Goal: Transaction & Acquisition: Purchase product/service

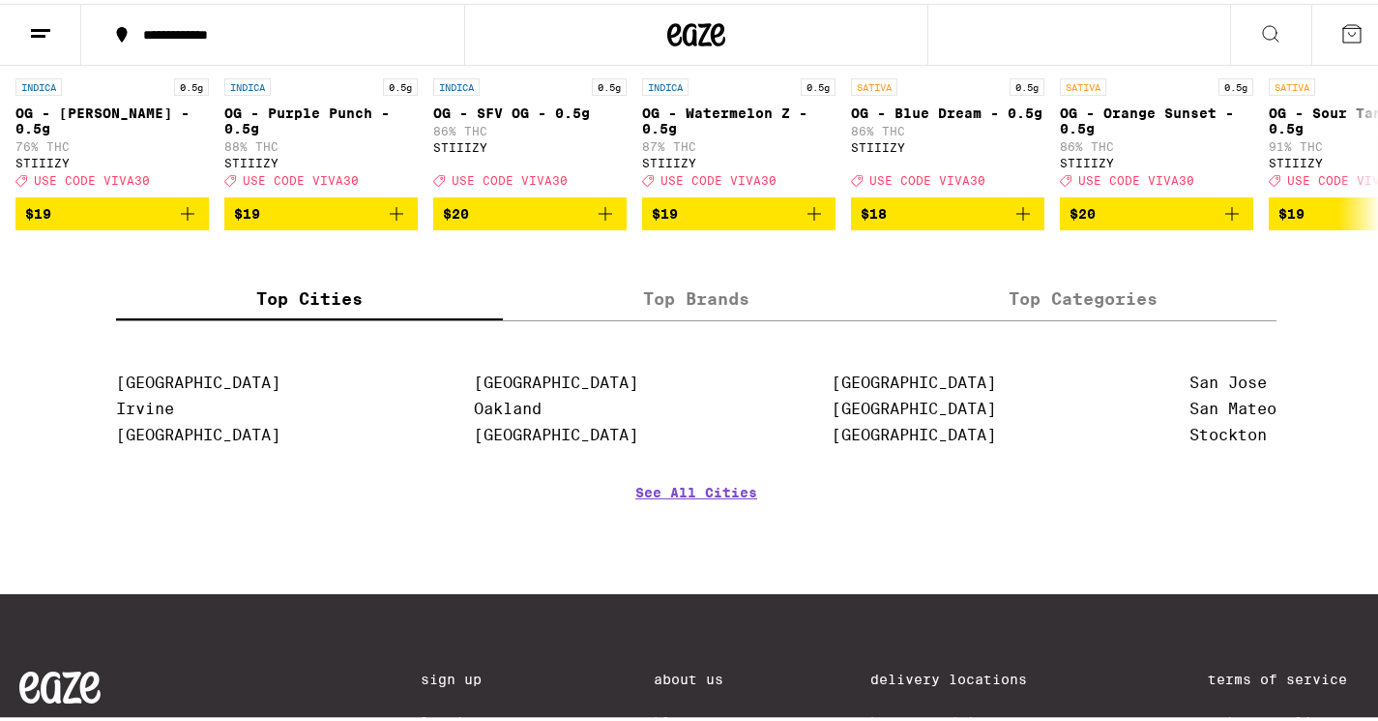
scroll to position [2182, 0]
click at [709, 316] on label "Top Brands" at bounding box center [696, 296] width 387 height 42
click at [0, 0] on input "Top Brands" at bounding box center [0, 0] width 0 height 0
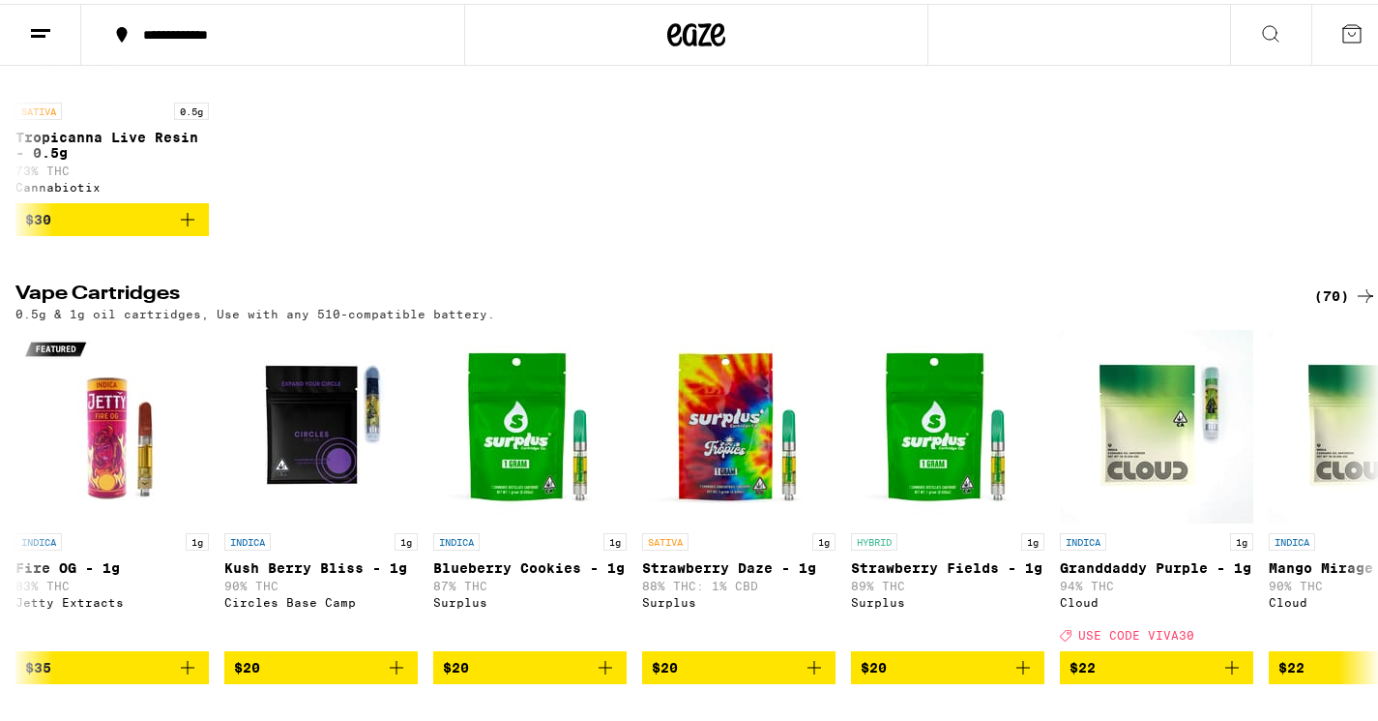
scroll to position [0, 0]
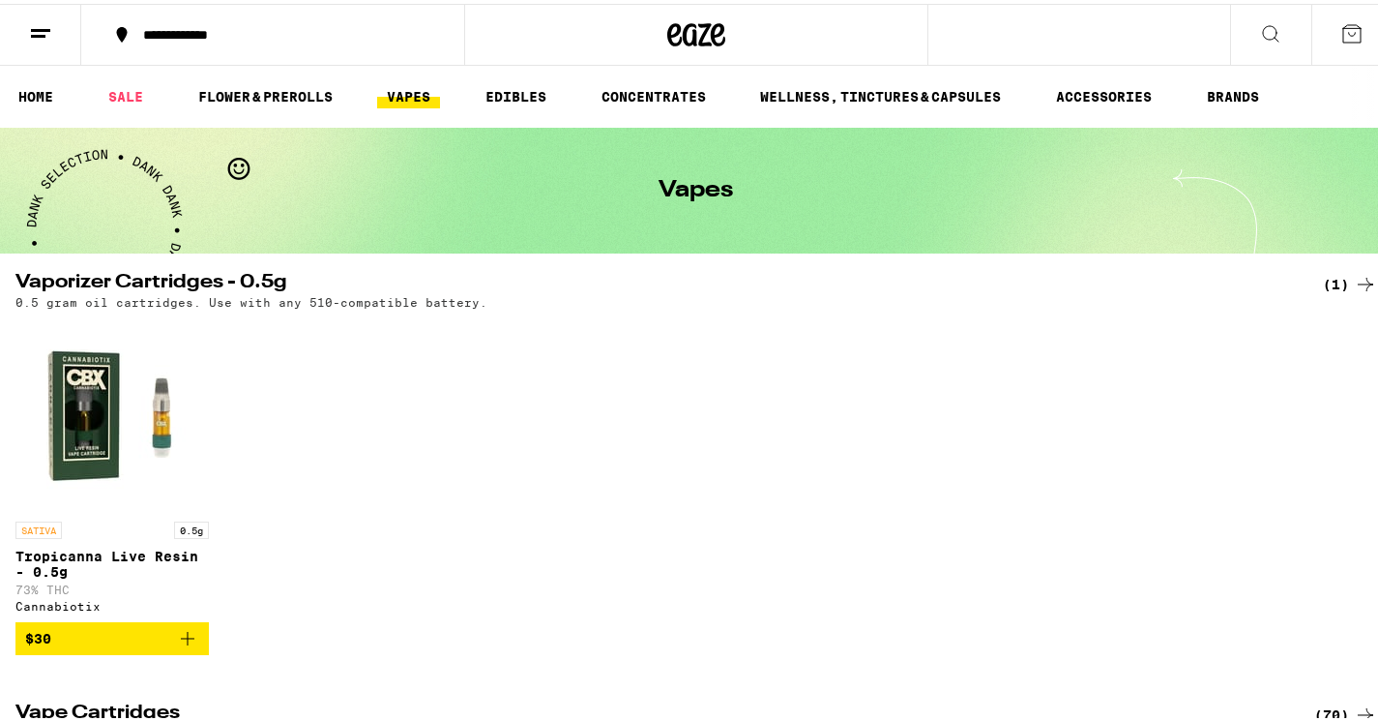
click at [1359, 278] on icon at bounding box center [1365, 280] width 23 height 23
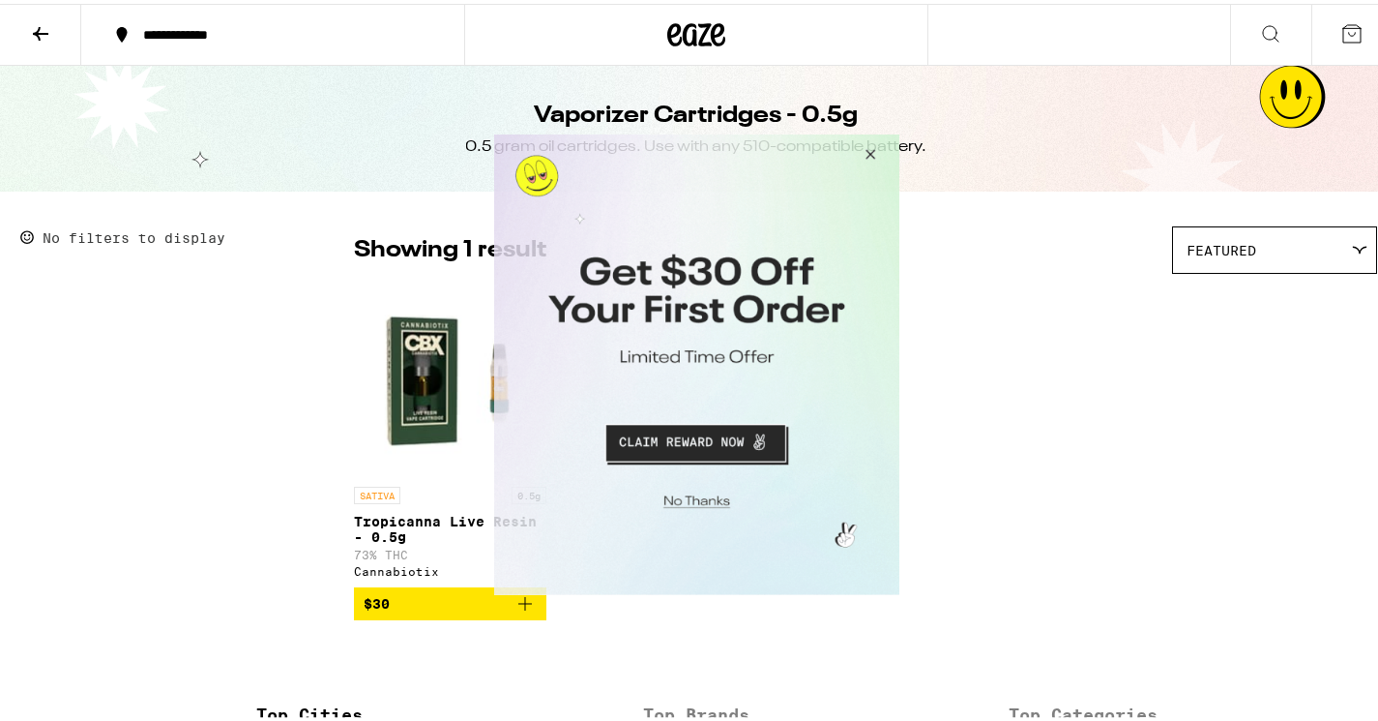
click at [869, 153] on button "Close Modal" at bounding box center [866, 156] width 52 height 46
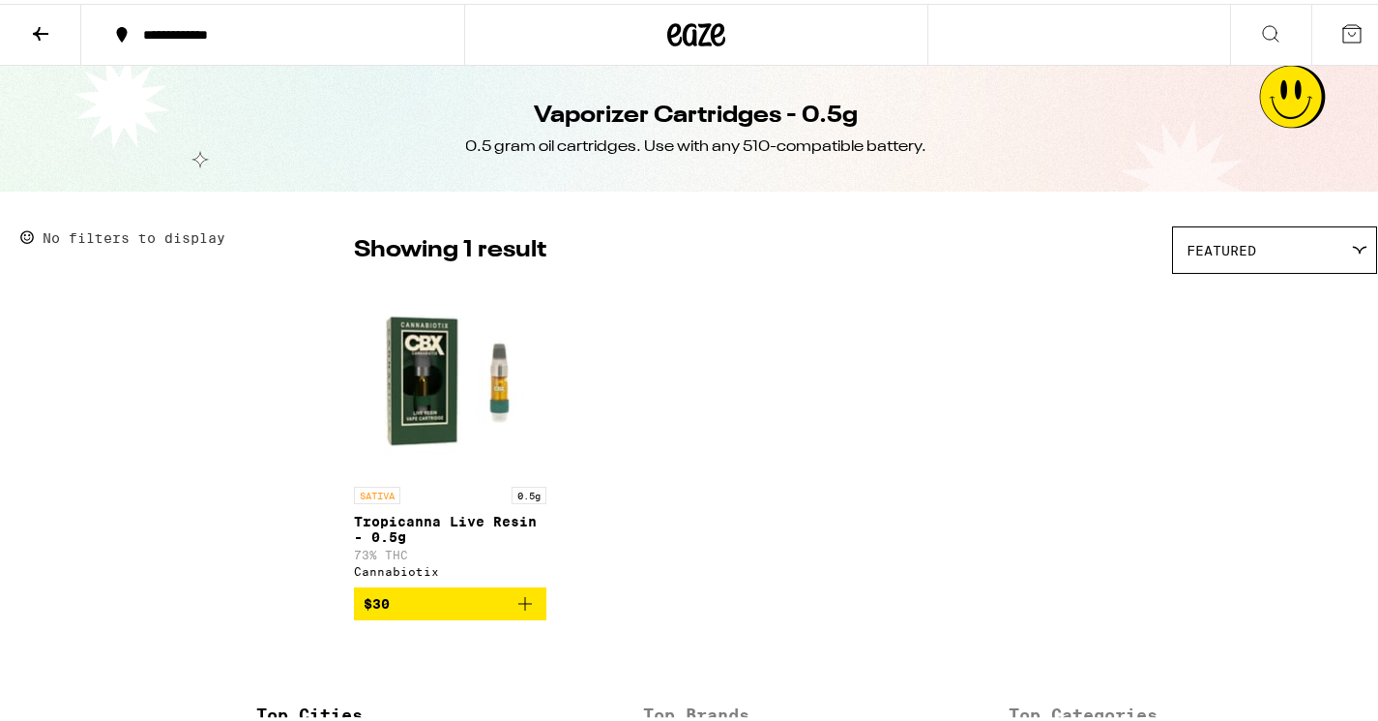
click at [1352, 248] on icon at bounding box center [1359, 246] width 15 height 9
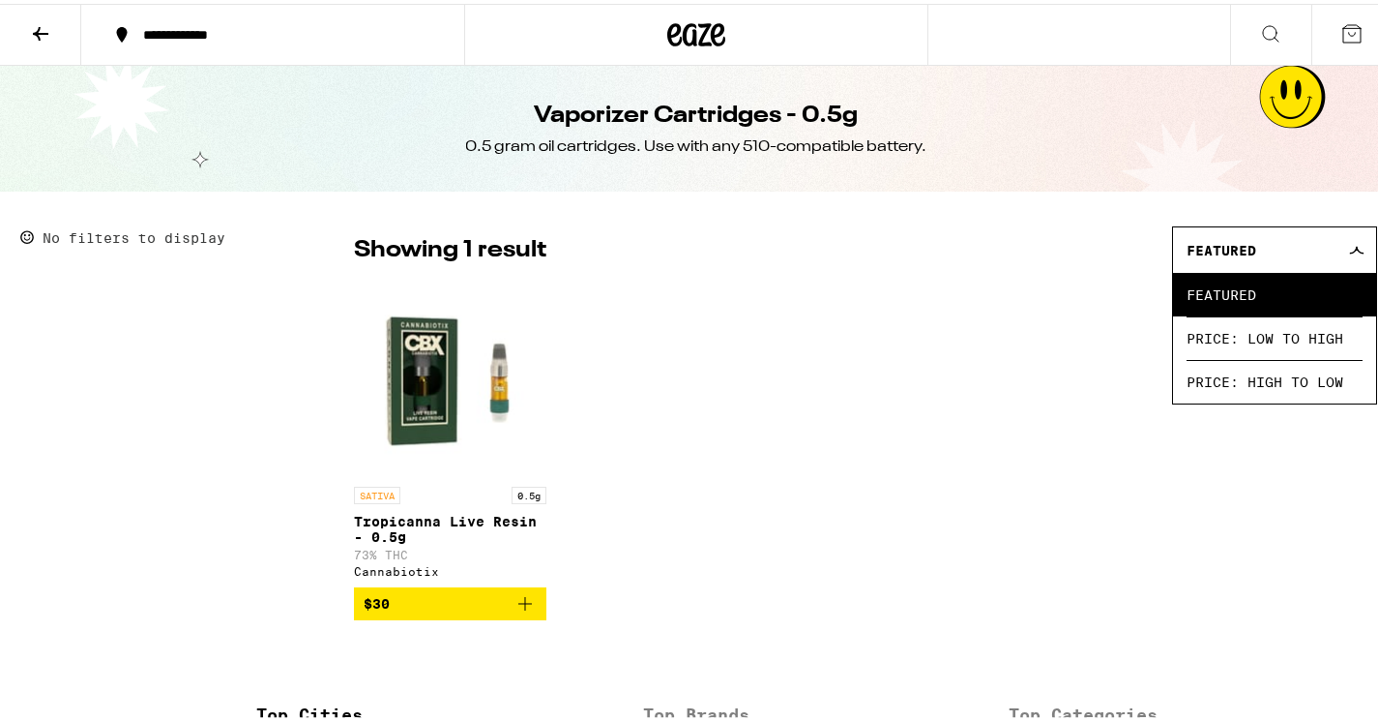
click at [951, 298] on div "SATIVA 0.5g Tropicanna Live Resin - 0.5g 73% THC Cannabiotix $30" at bounding box center [865, 448] width 1023 height 337
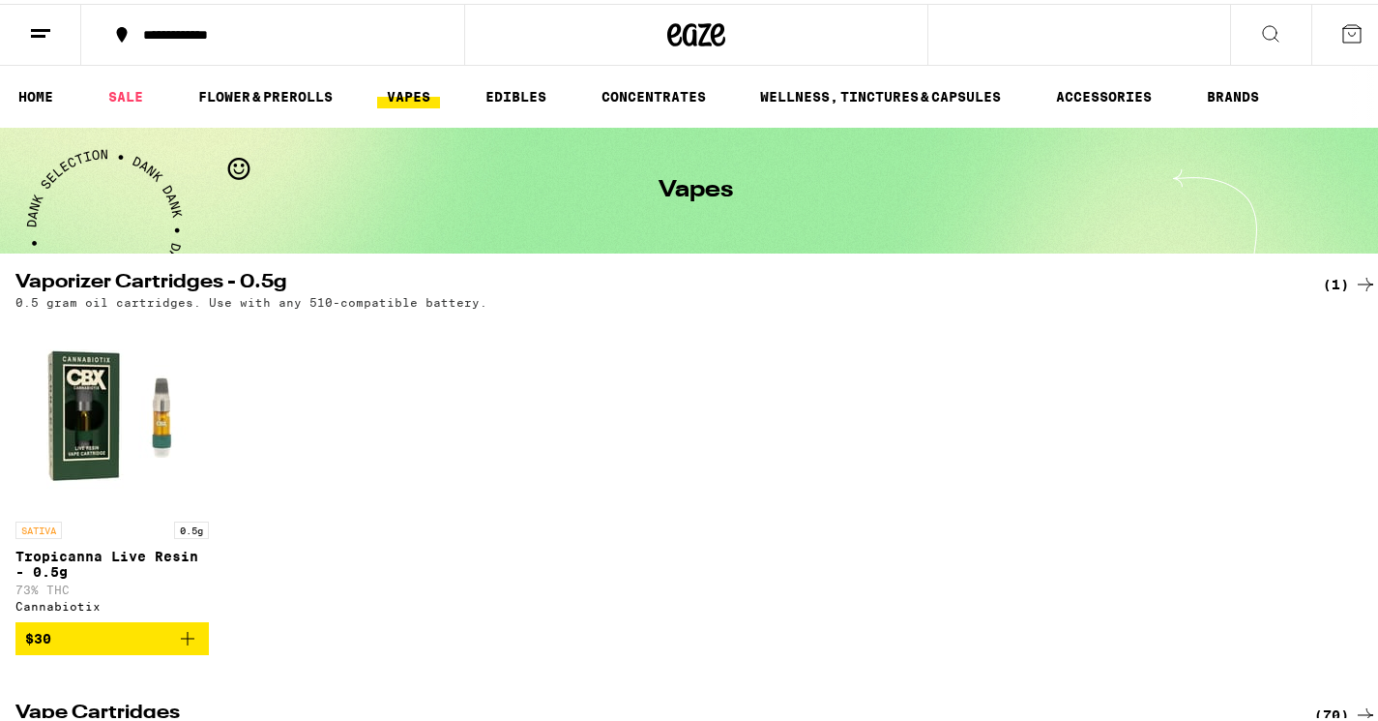
click at [1259, 34] on icon at bounding box center [1270, 29] width 23 height 23
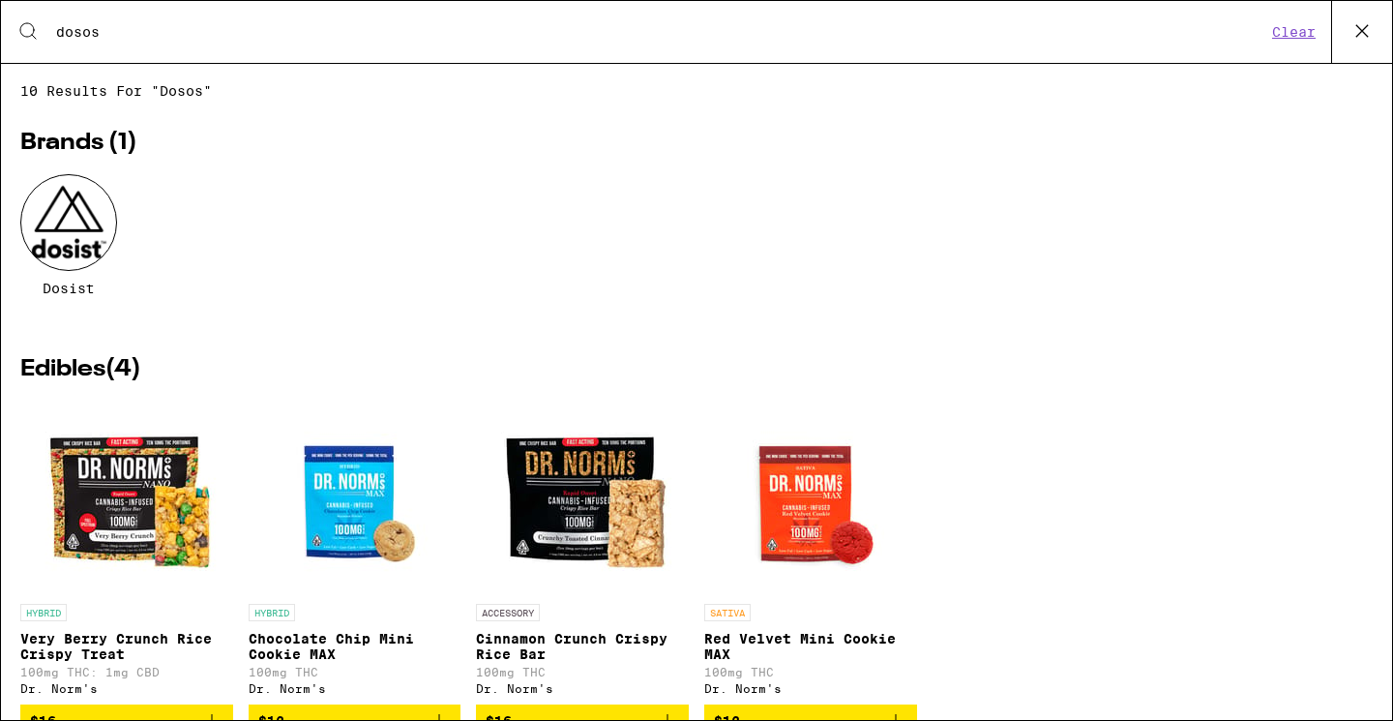
type input "dosost"
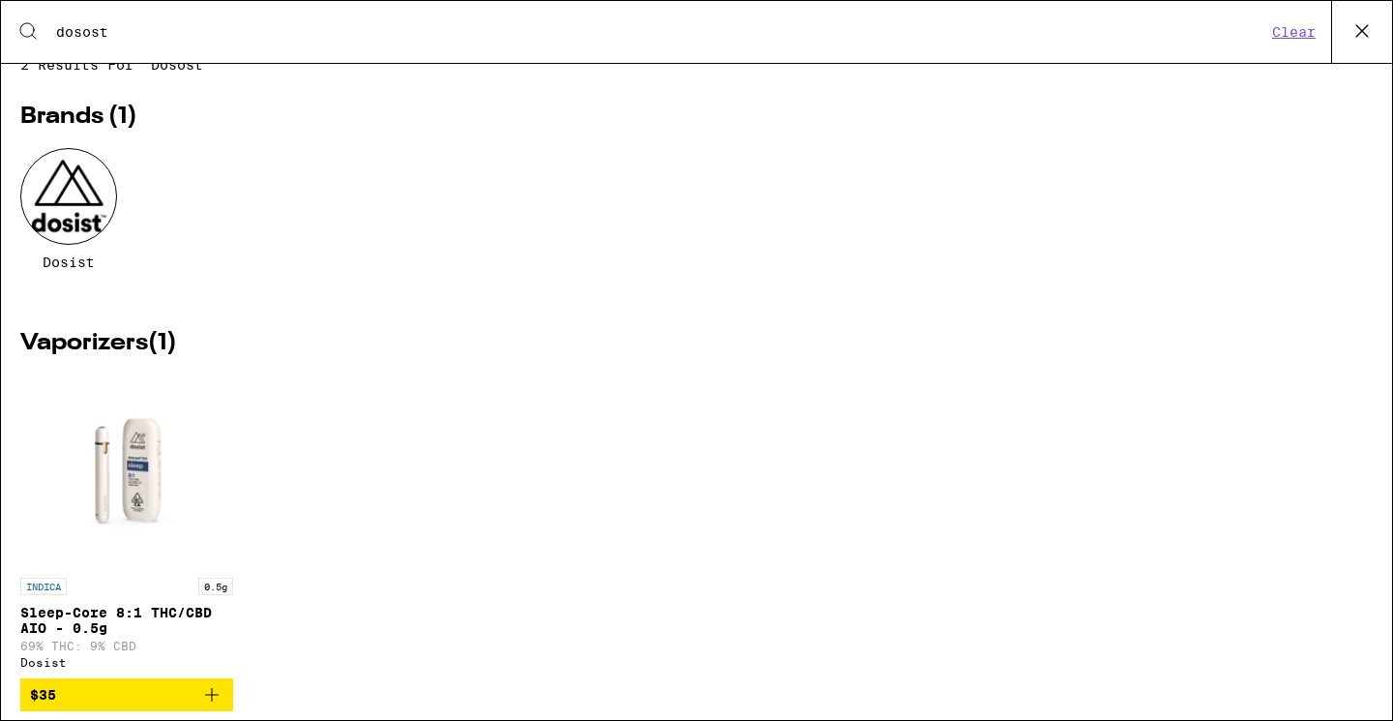
scroll to position [74, 0]
